Goal: Find specific fact: Find contact information

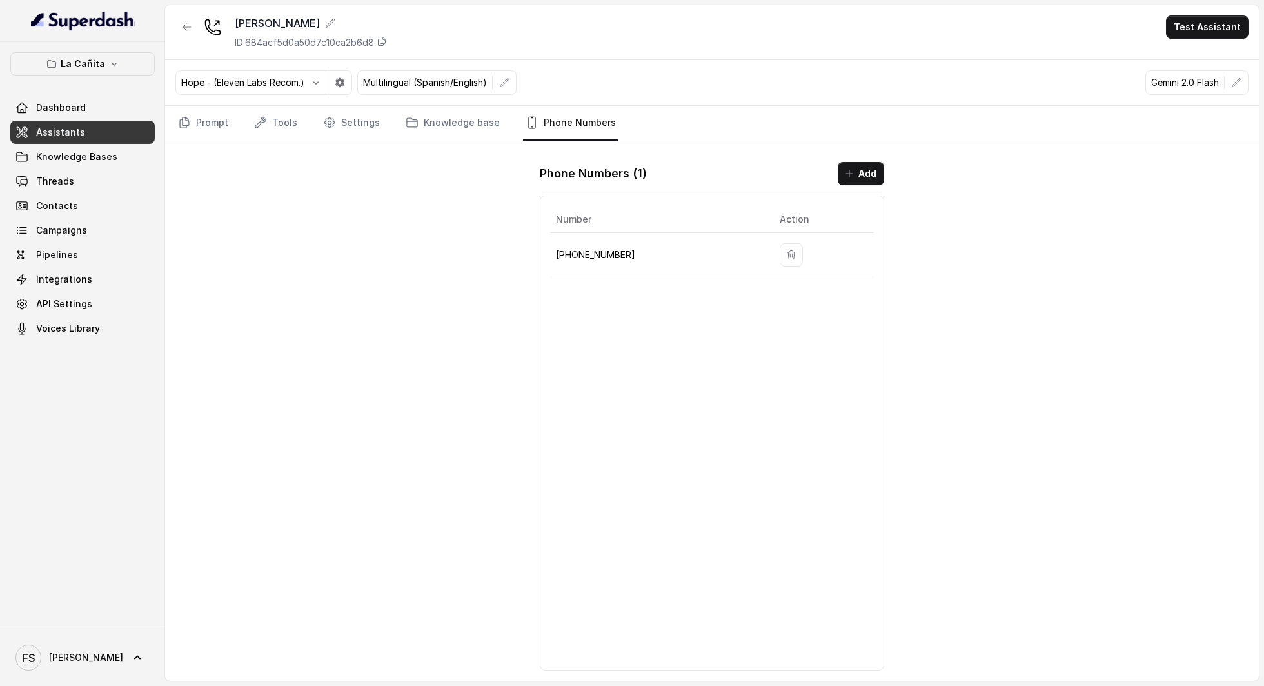
click at [603, 252] on p "[PHONE_NUMBER]" at bounding box center [657, 254] width 203 height 15
copy p "17866854764"
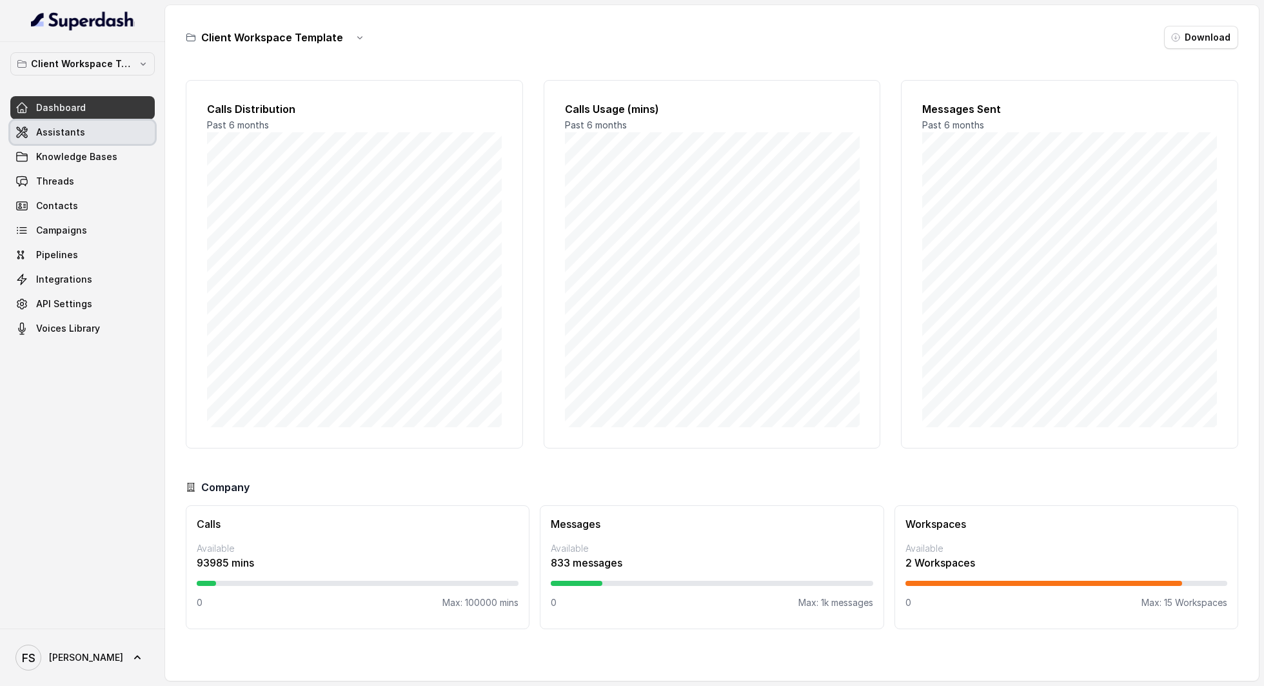
click at [61, 121] on link "Assistants" at bounding box center [82, 132] width 144 height 23
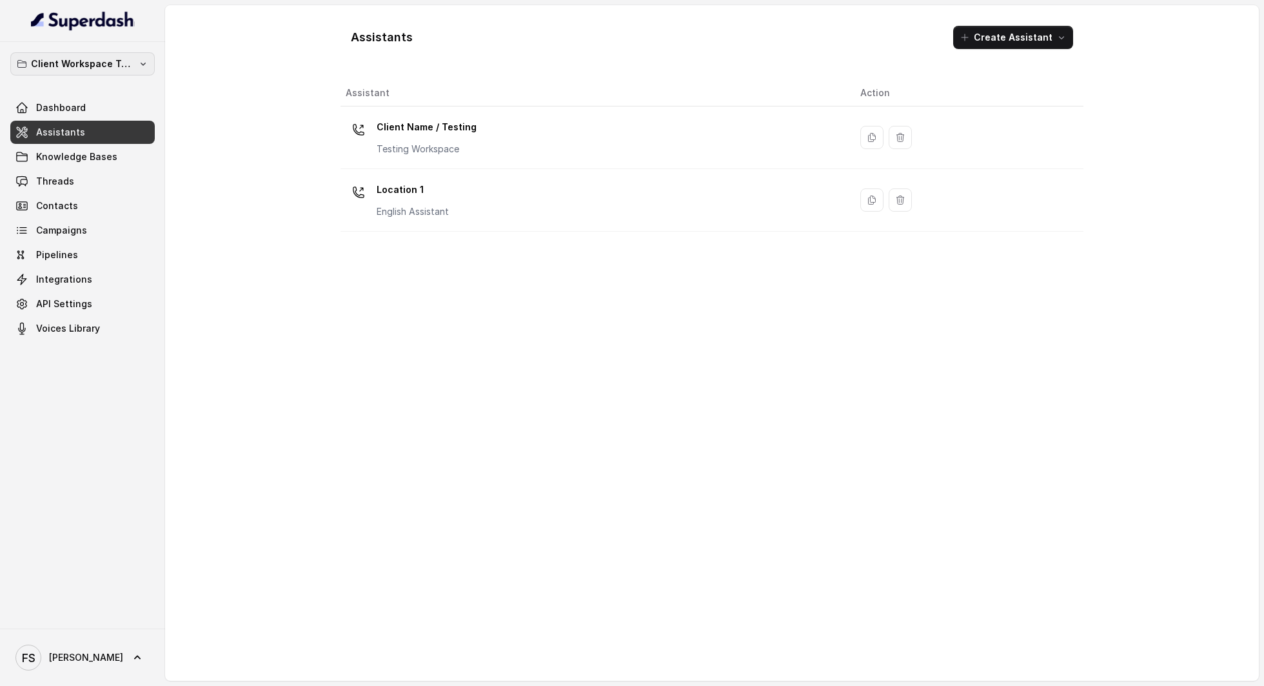
click at [130, 67] on p "Client Workspace Template" at bounding box center [82, 63] width 103 height 15
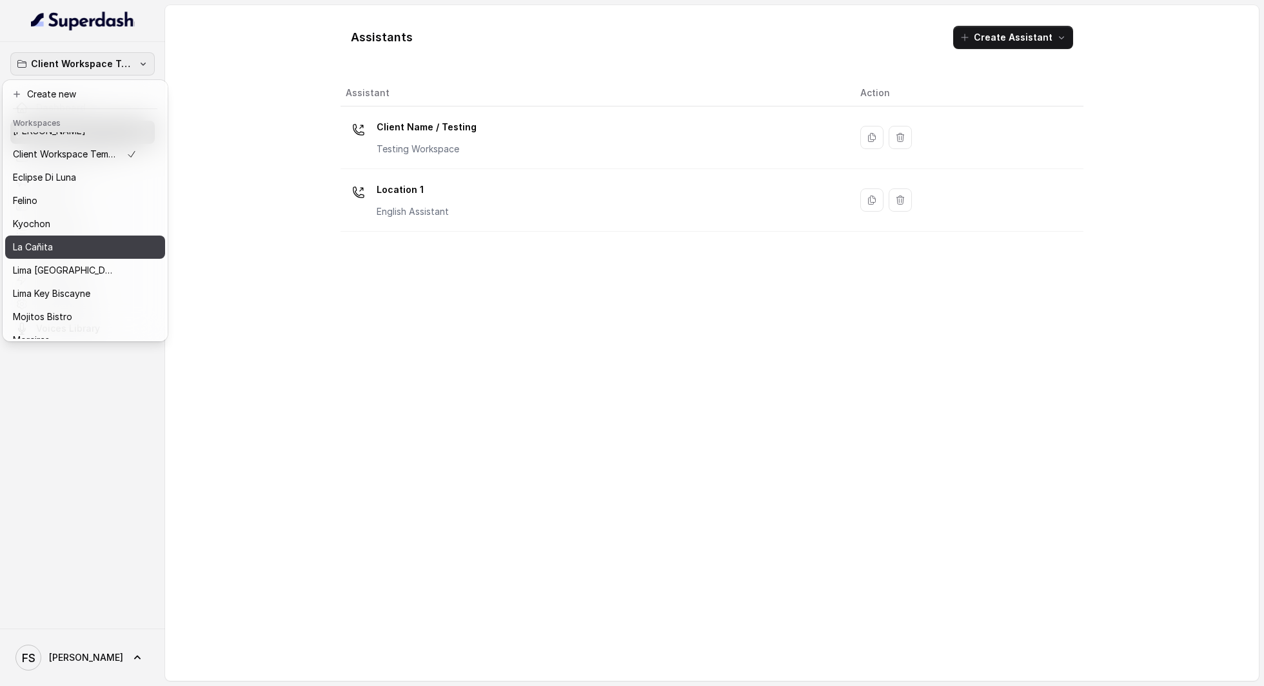
scroll to position [34, 0]
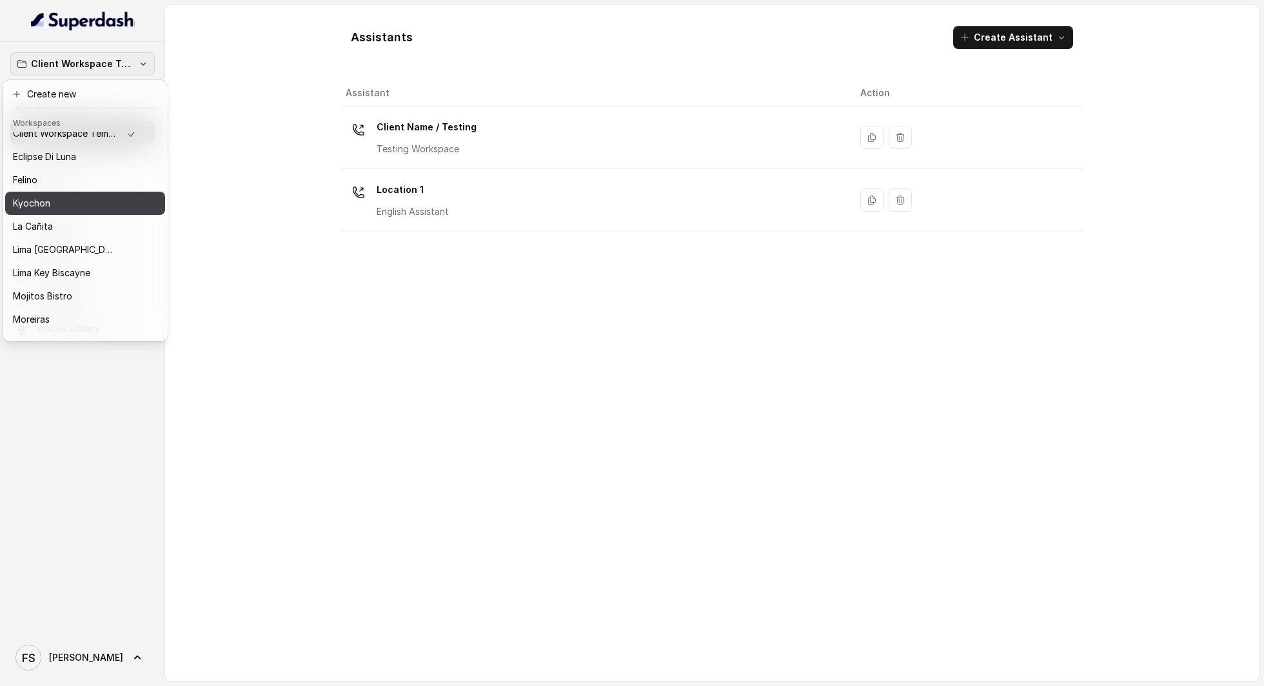
click at [100, 192] on button "Kyochon" at bounding box center [85, 203] width 160 height 23
